Goal: Information Seeking & Learning: Understand process/instructions

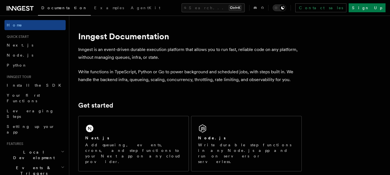
click at [124, 119] on div "Next.js Add queueing, events, crons, and step functions to your Next app on any…" at bounding box center [133, 143] width 110 height 55
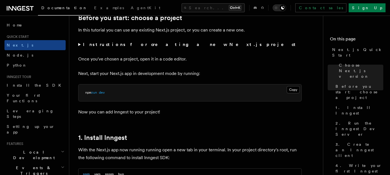
click at [165, 91] on pre "npm run dev" at bounding box center [189, 93] width 223 height 17
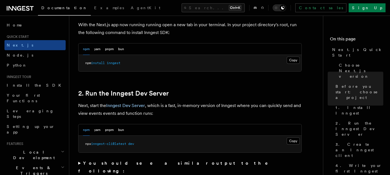
scroll to position [326, 0]
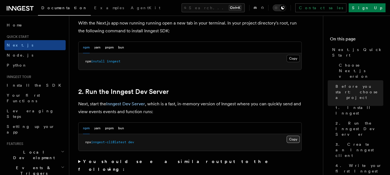
click at [299, 140] on button "Copy Copied" at bounding box center [292, 139] width 13 height 7
click at [296, 140] on button "Copy Copied" at bounding box center [292, 139] width 13 height 7
